Goal: Task Accomplishment & Management: Manage account settings

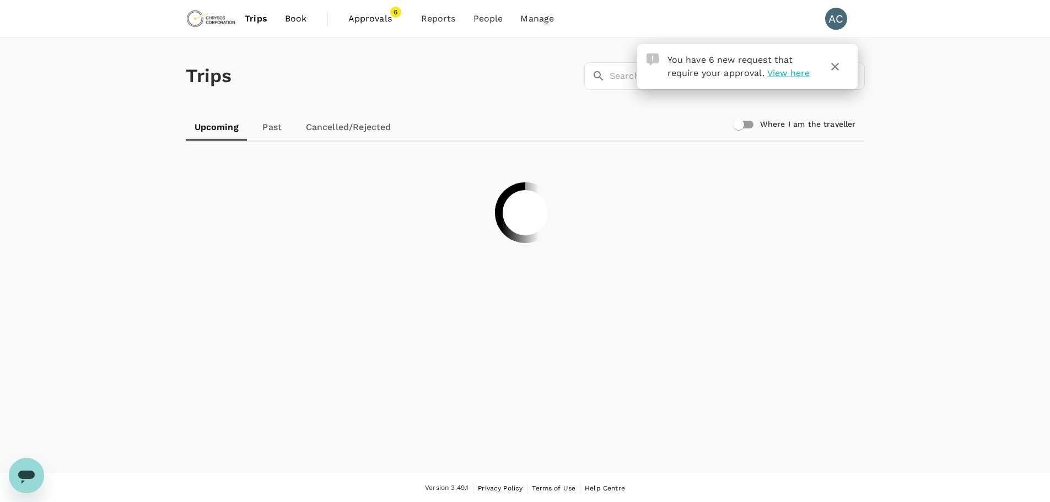
click at [379, 18] on span "Approvals" at bounding box center [376, 18] width 55 height 13
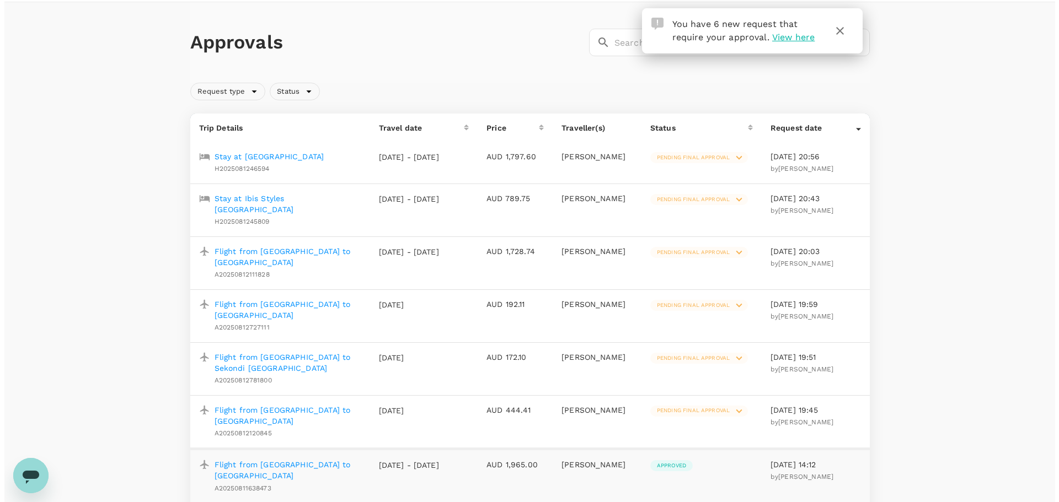
scroll to position [55, 0]
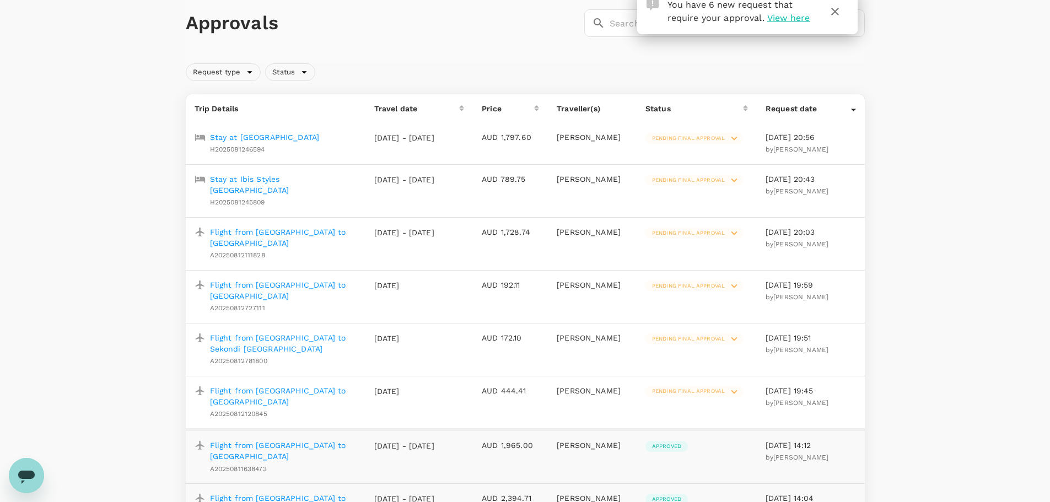
click at [734, 137] on icon at bounding box center [734, 138] width 12 height 12
click at [700, 162] on icon at bounding box center [699, 164] width 13 height 13
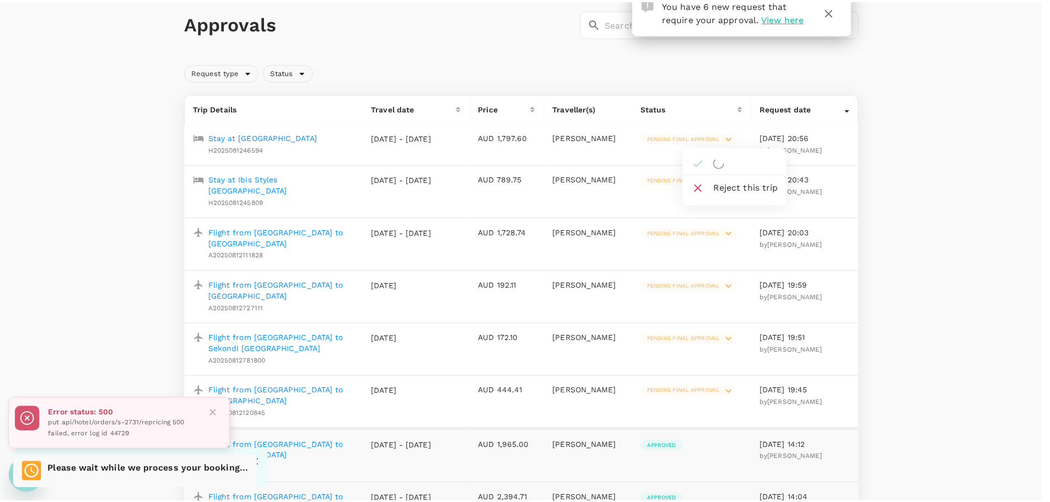
scroll to position [1, 0]
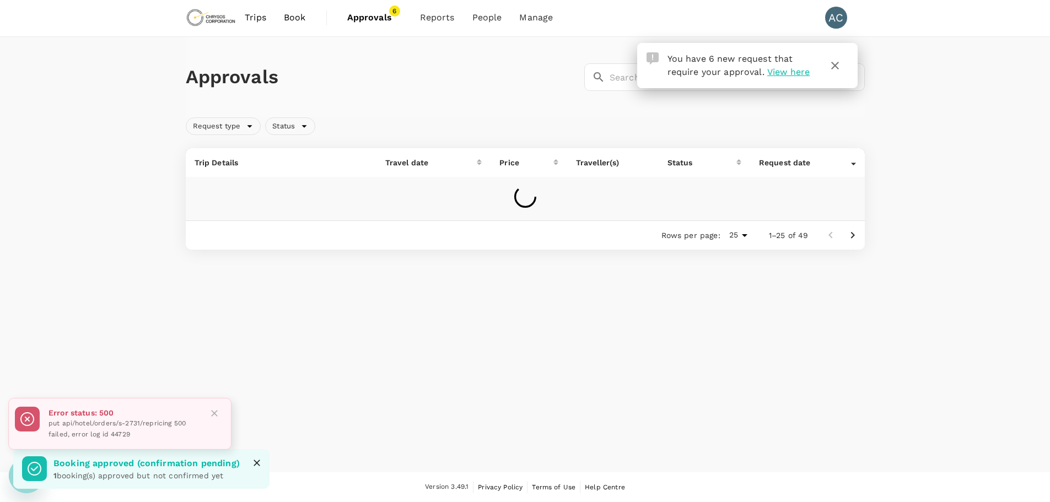
click at [213, 411] on icon "Close" at bounding box center [214, 413] width 11 height 11
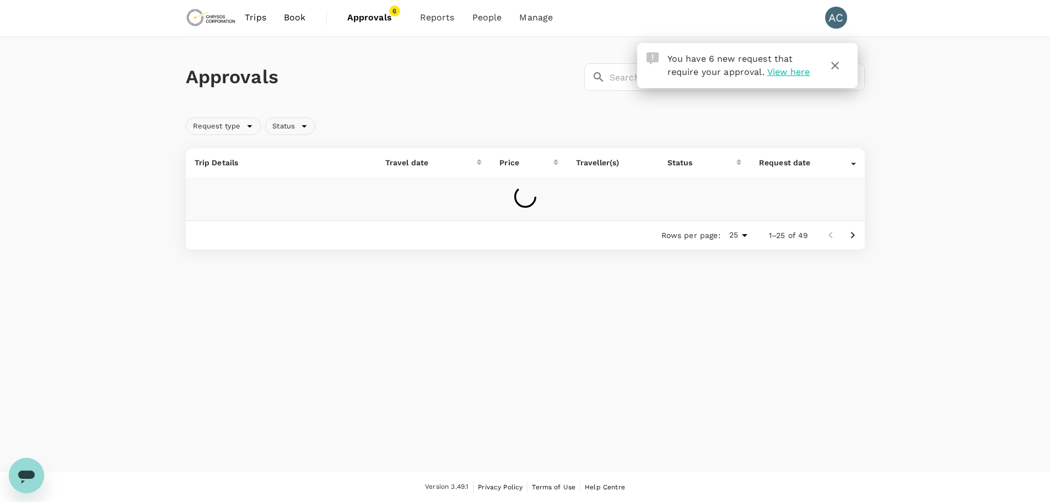
click at [835, 65] on icon "button" at bounding box center [836, 66] width 8 height 8
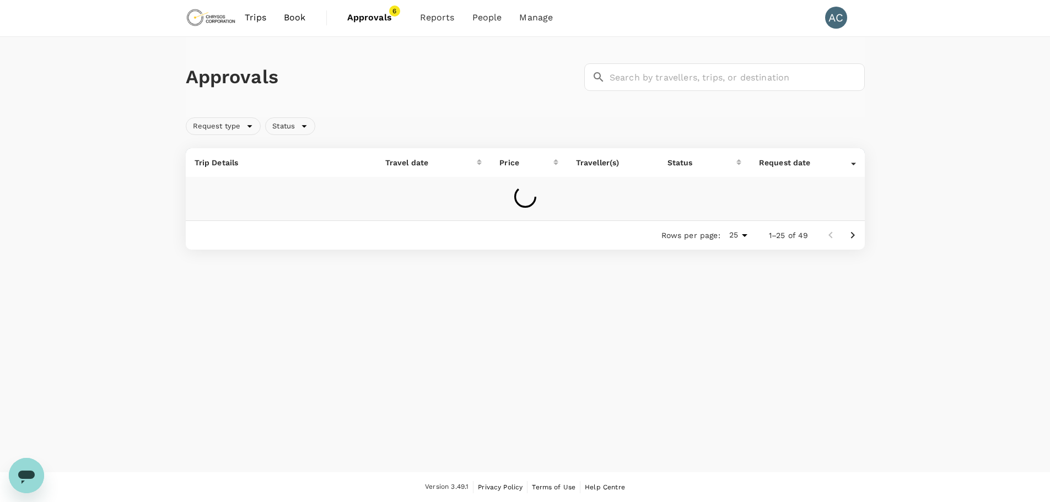
click at [373, 17] on span "Approvals" at bounding box center [374, 17] width 55 height 13
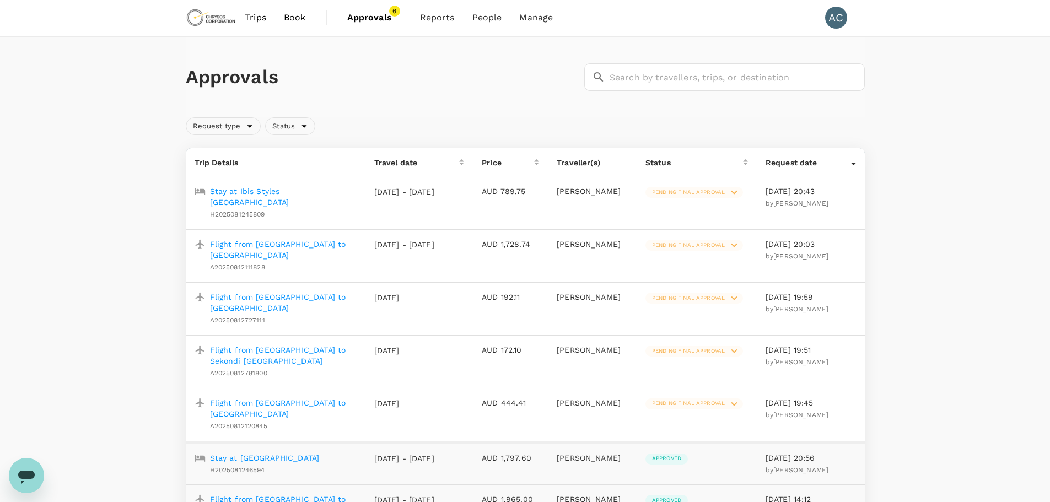
click at [731, 190] on icon at bounding box center [734, 192] width 12 height 12
click at [712, 216] on div at bounding box center [708, 216] width 22 height 13
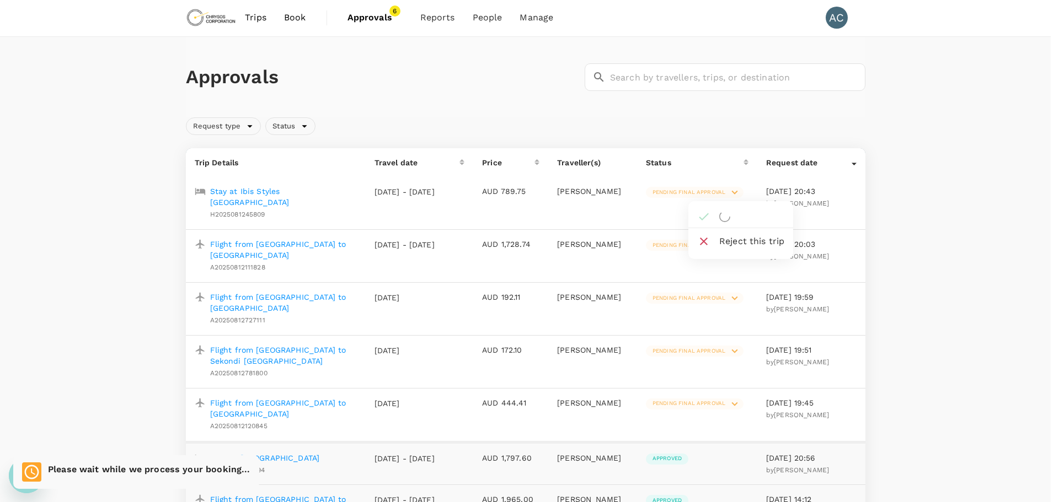
click at [704, 213] on icon at bounding box center [703, 216] width 13 height 13
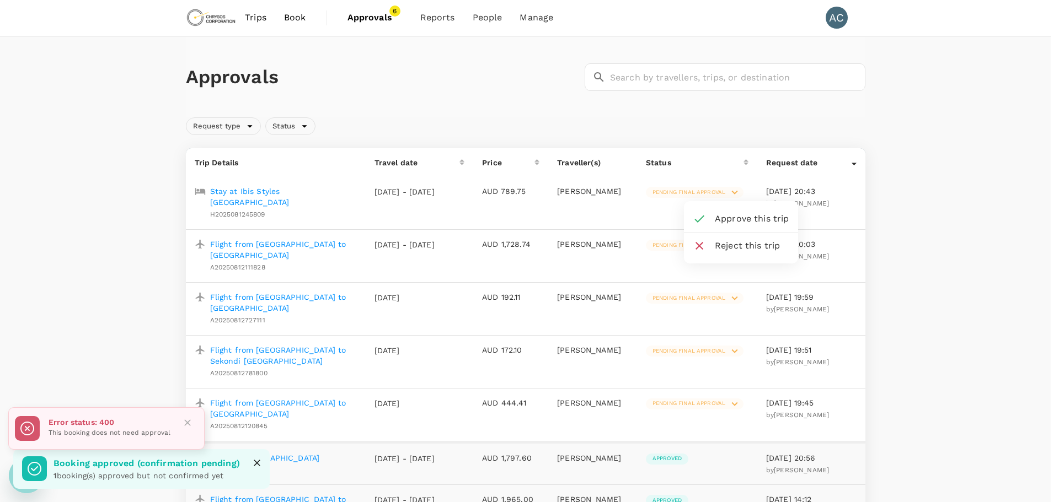
click at [697, 218] on icon at bounding box center [699, 218] width 13 height 13
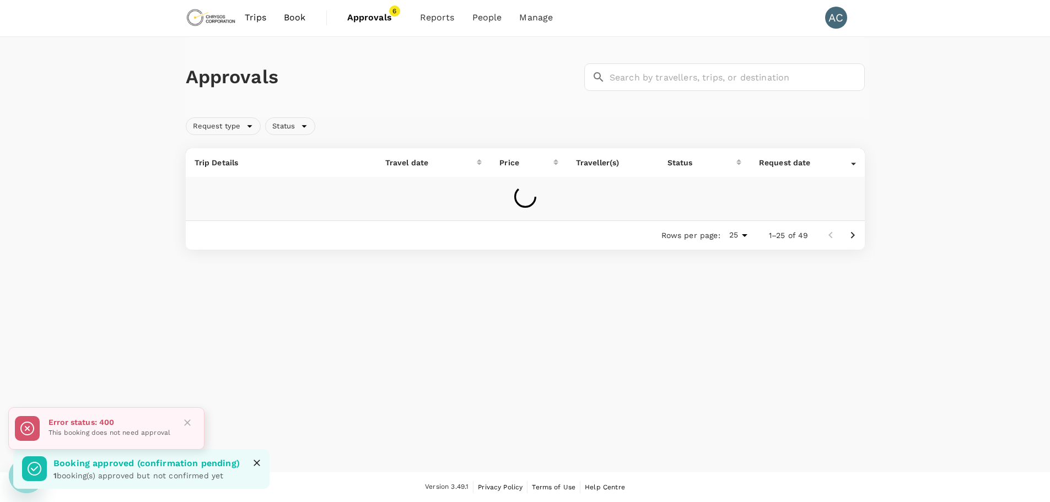
click at [376, 15] on span "Approvals" at bounding box center [374, 17] width 55 height 13
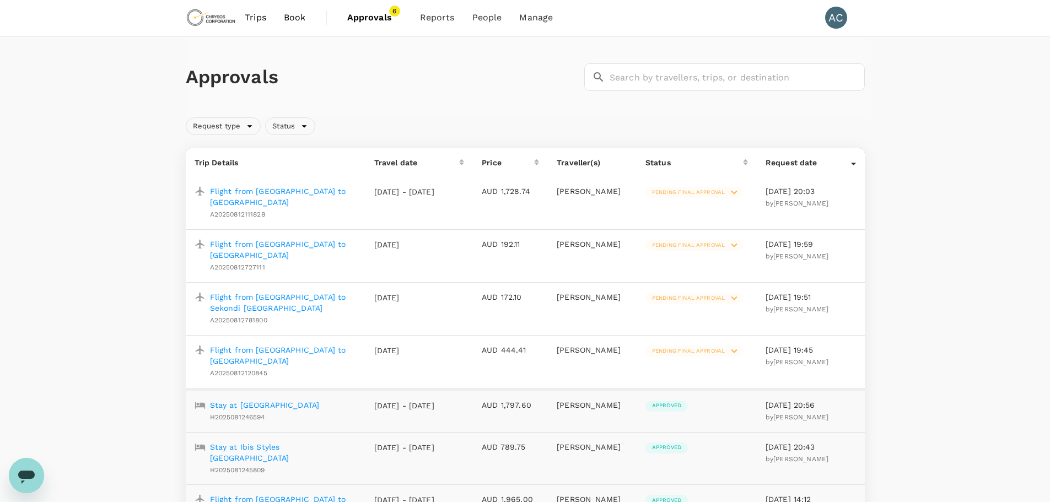
click at [735, 192] on icon at bounding box center [734, 192] width 12 height 12
click at [701, 216] on icon at bounding box center [699, 218] width 13 height 13
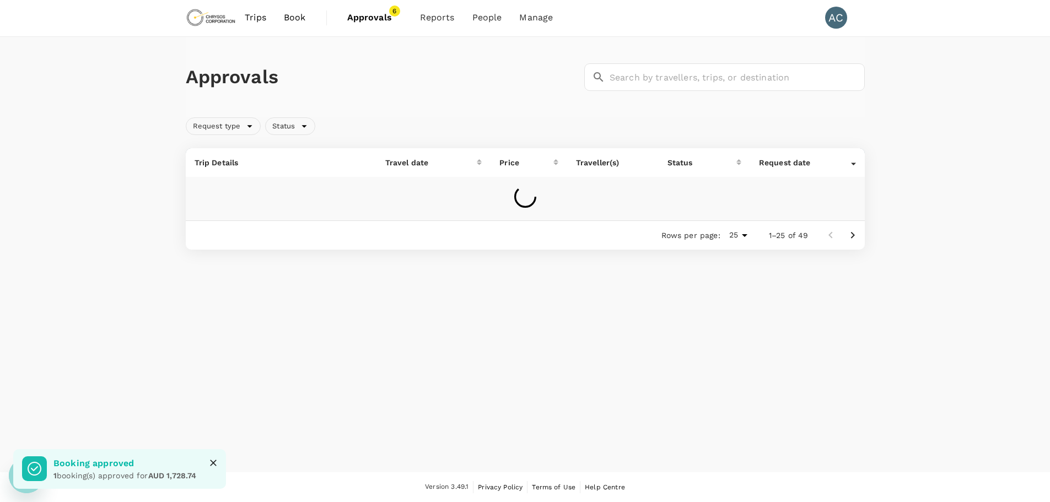
click at [376, 15] on span "Approvals" at bounding box center [374, 17] width 55 height 13
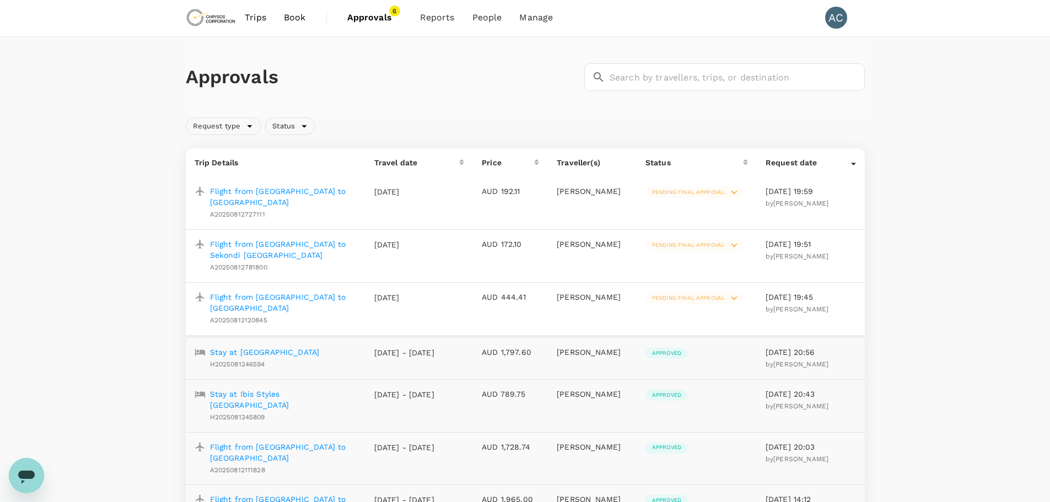
click at [733, 191] on icon at bounding box center [734, 192] width 12 height 12
click at [700, 217] on icon at bounding box center [699, 218] width 13 height 13
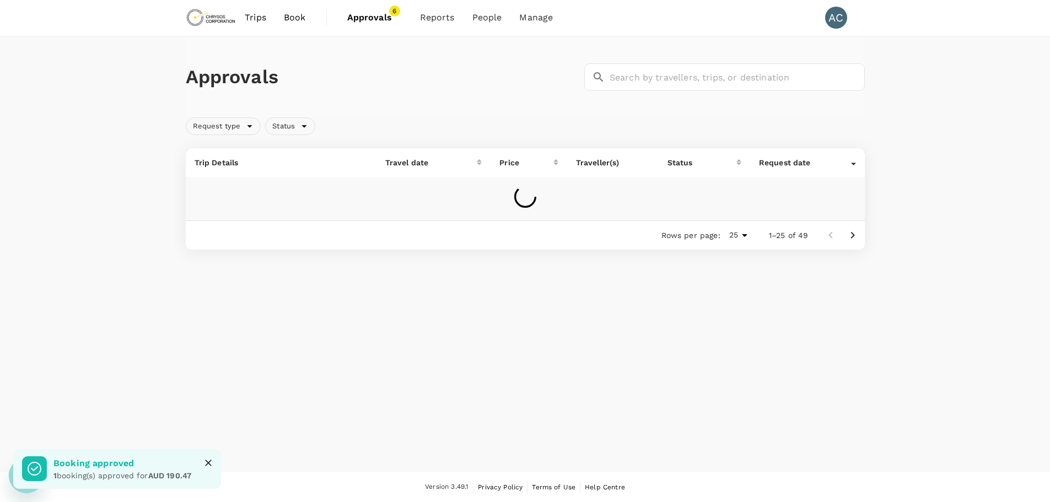
drag, startPoint x: 371, startPoint y: 19, endPoint x: 406, endPoint y: 56, distance: 50.7
click at [371, 19] on span "Approvals" at bounding box center [374, 17] width 55 height 13
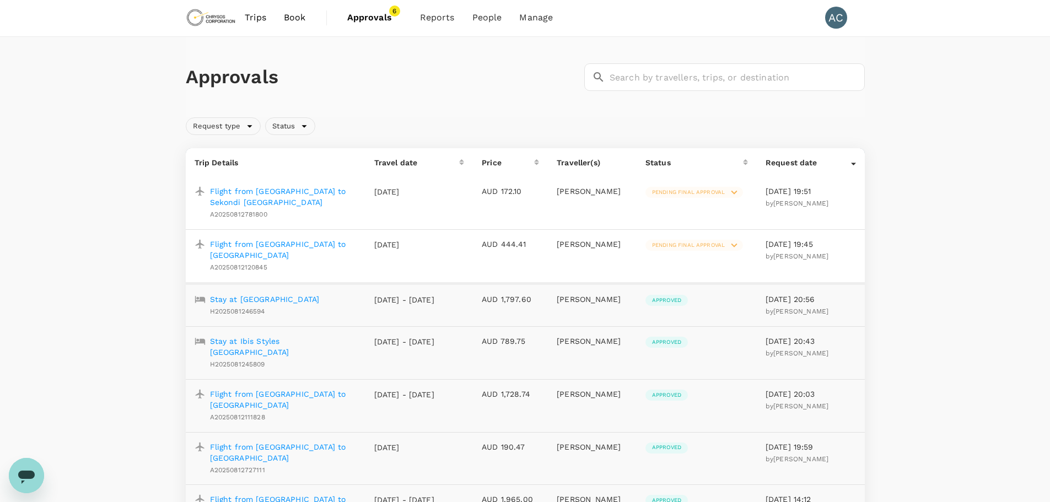
click at [736, 192] on icon at bounding box center [735, 193] width 6 height 4
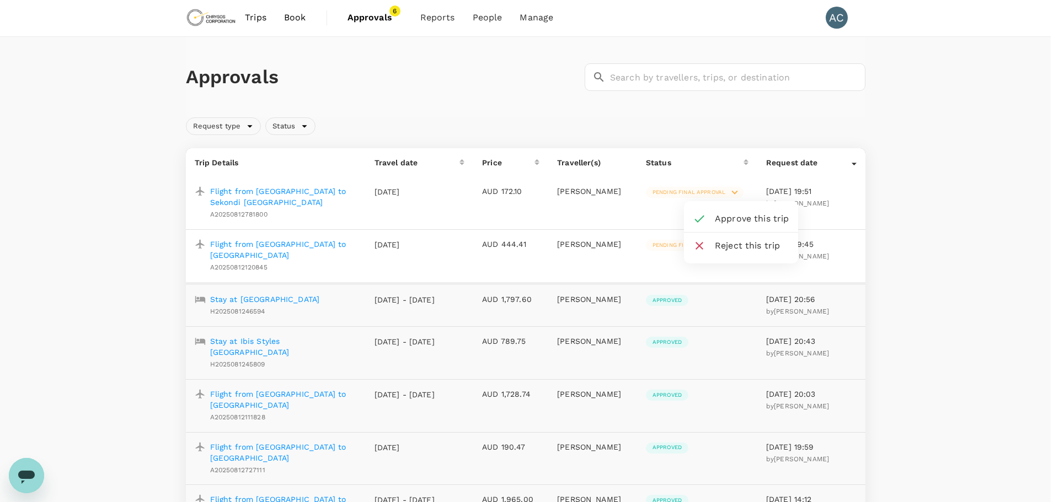
click at [701, 216] on icon at bounding box center [699, 218] width 13 height 13
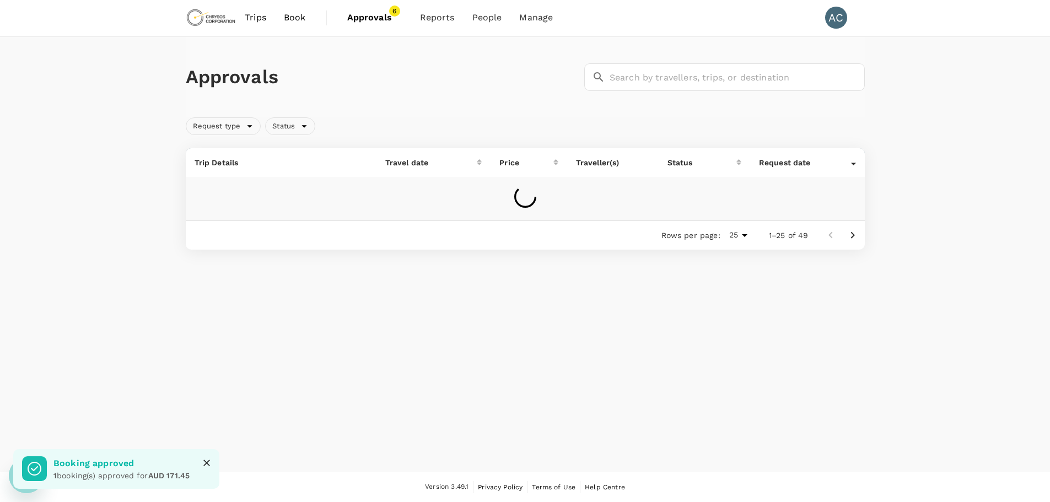
click at [366, 14] on span "Approvals" at bounding box center [374, 17] width 55 height 13
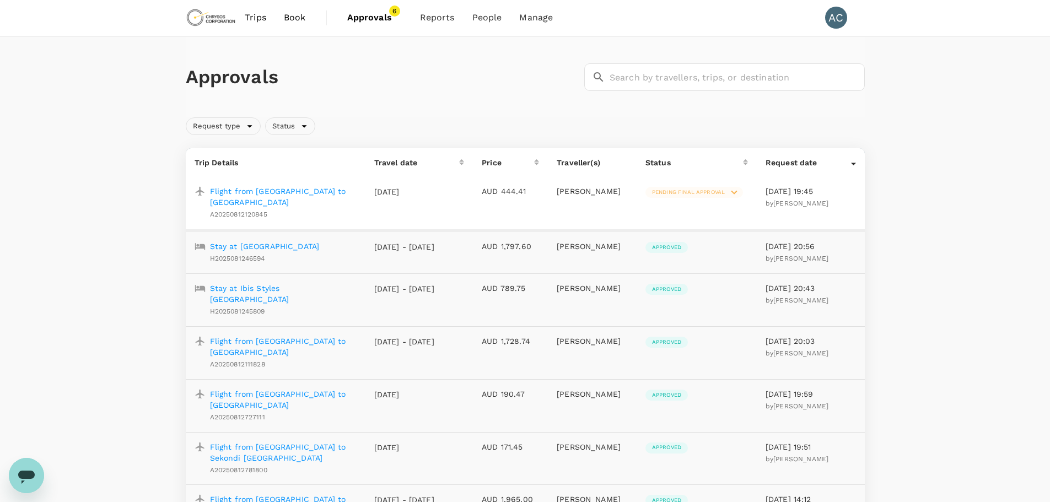
click at [734, 193] on icon at bounding box center [735, 193] width 6 height 4
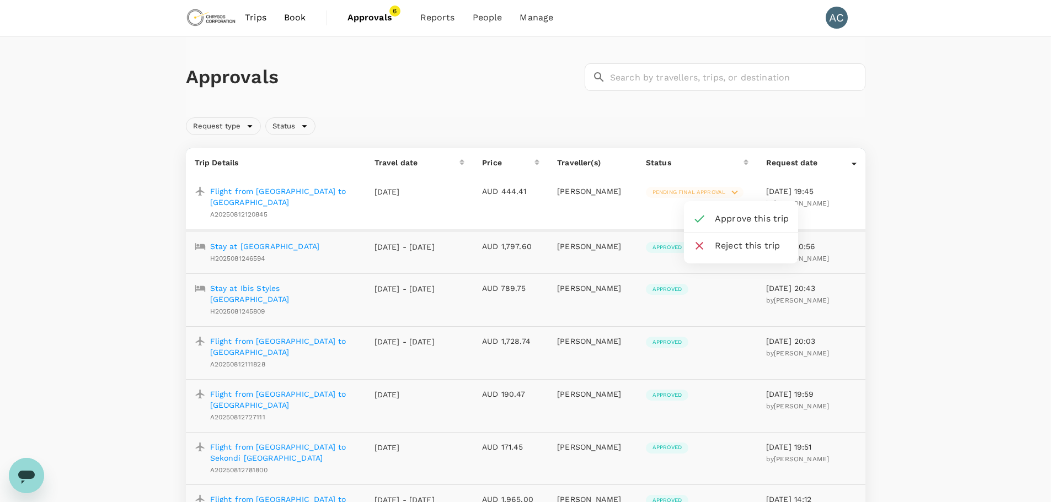
click at [700, 216] on icon at bounding box center [699, 218] width 13 height 13
